Goal: Obtain resource: Obtain resource

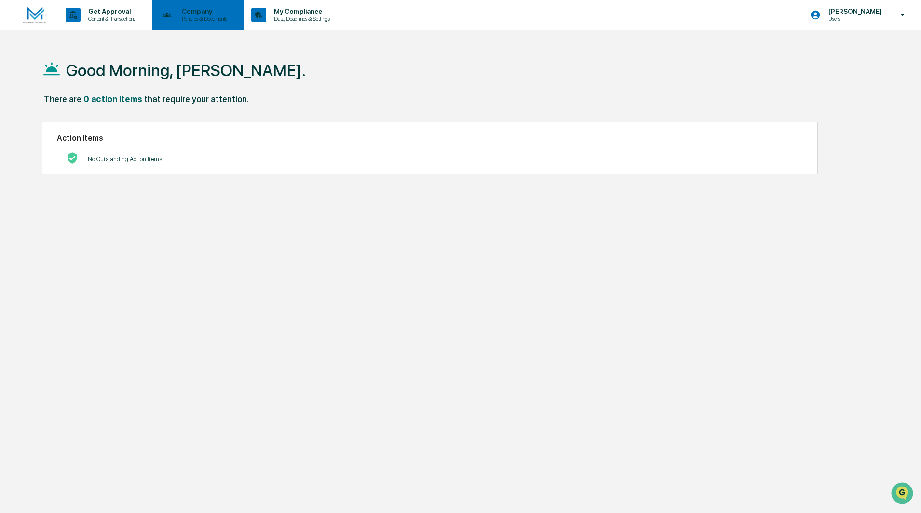
click at [210, 17] on p "Policies & Documents" at bounding box center [203, 18] width 58 height 7
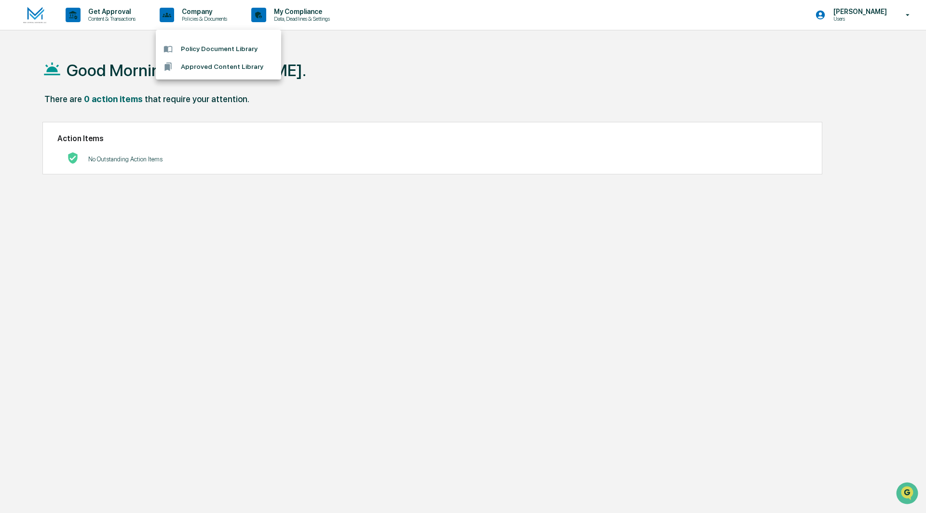
click at [215, 45] on li "Policy Document Library" at bounding box center [218, 49] width 125 height 18
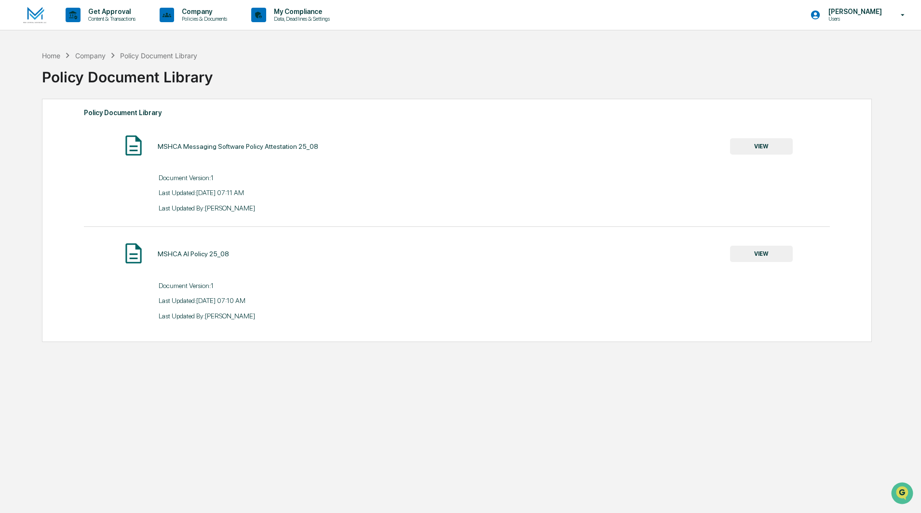
click at [768, 136] on div "MSHCA Messaging Software Policy Attestation 25_08 VIEW" at bounding box center [457, 147] width 746 height 26
click at [769, 140] on button "VIEW" at bounding box center [761, 146] width 63 height 16
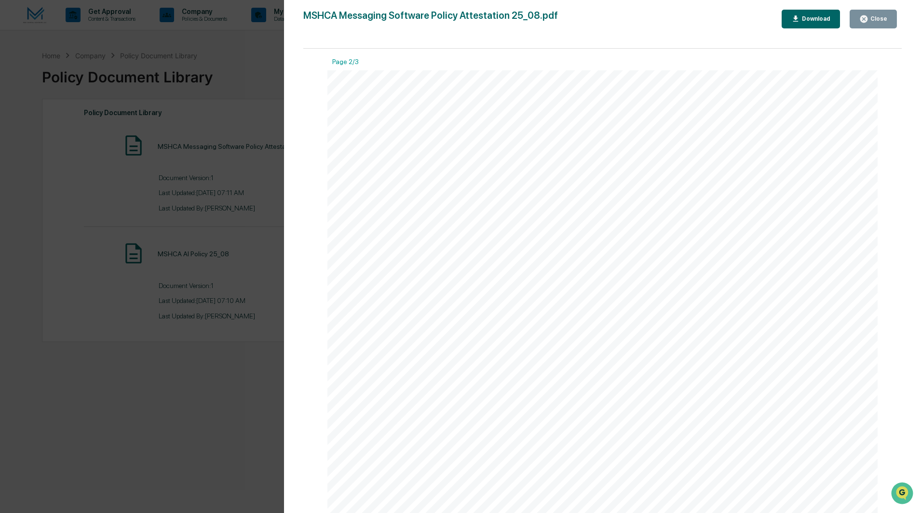
scroll to position [456, 0]
click at [876, 20] on div "Close" at bounding box center [877, 18] width 19 height 7
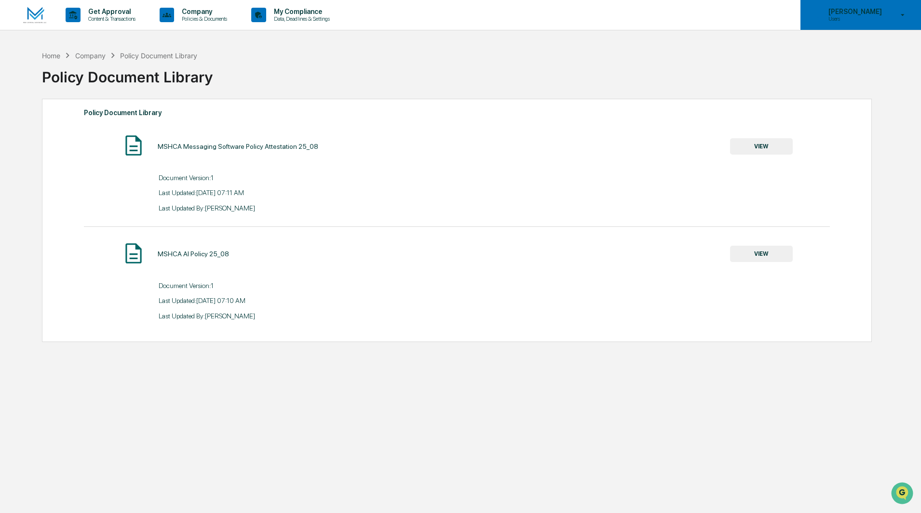
click at [829, 14] on p "[PERSON_NAME]" at bounding box center [854, 12] width 66 height 8
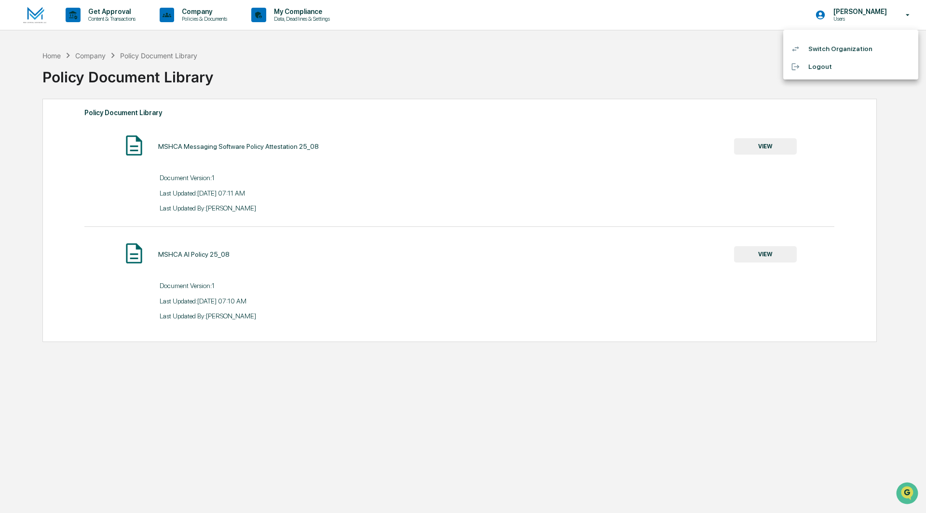
click at [836, 55] on li "Switch Organization" at bounding box center [850, 49] width 135 height 18
